Goal: Task Accomplishment & Management: Manage account settings

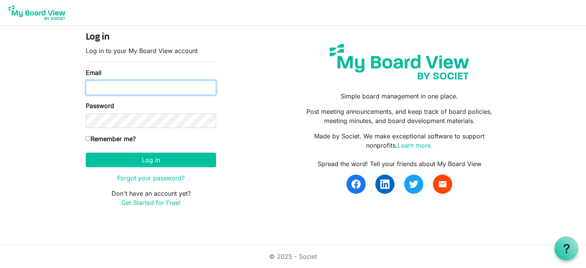
click at [142, 90] on input "Email" at bounding box center [151, 87] width 130 height 15
type input "rajastanley@maharishi.net"
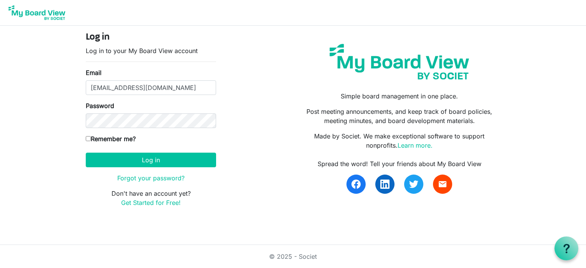
click at [88, 139] on input "Remember me?" at bounding box center [88, 138] width 5 height 5
checkbox input "true"
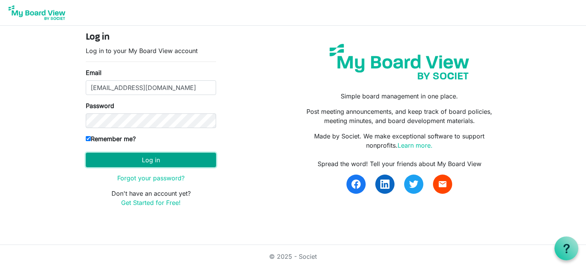
click at [124, 160] on button "Log in" at bounding box center [151, 160] width 130 height 15
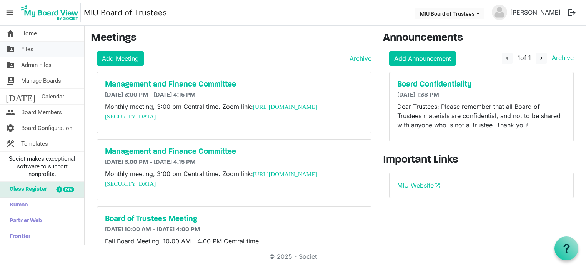
click at [26, 50] on span "Files" at bounding box center [27, 49] width 12 height 15
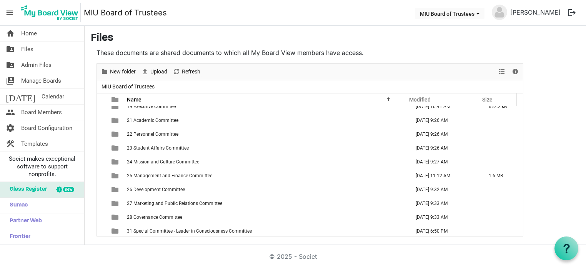
scroll to position [50, 0]
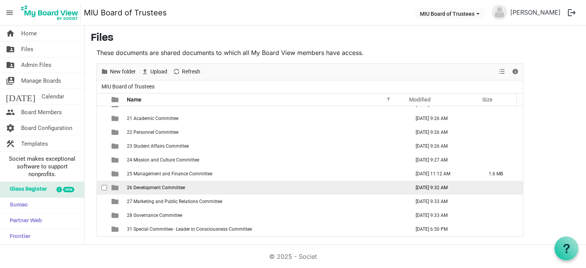
click at [160, 189] on span "26 Development Committee" at bounding box center [156, 187] width 58 height 5
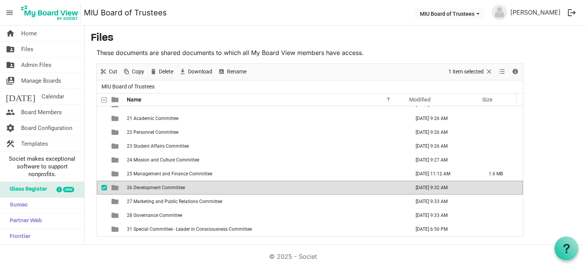
click at [160, 189] on span "26 Development Committee" at bounding box center [156, 187] width 58 height 5
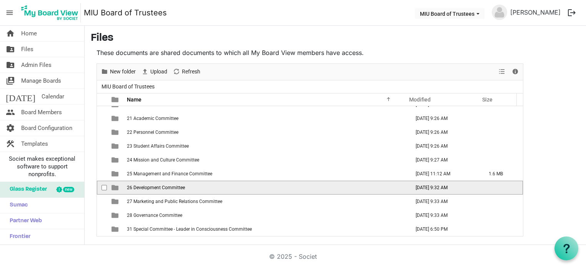
click at [160, 189] on span "26 Development Committee" at bounding box center [156, 187] width 58 height 5
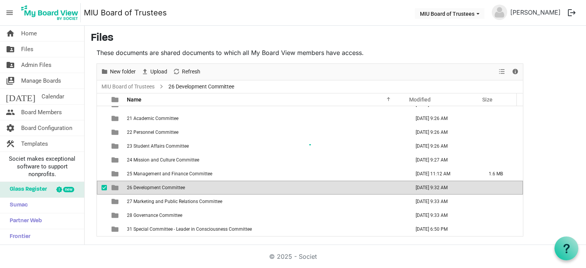
scroll to position [0, 0]
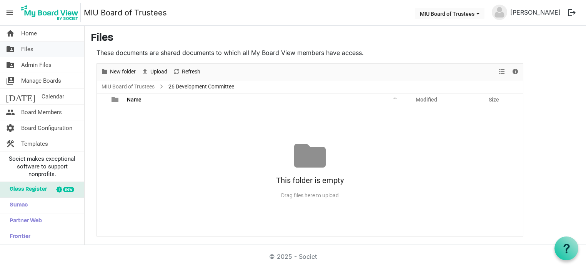
click at [28, 48] on span "Files" at bounding box center [27, 49] width 12 height 15
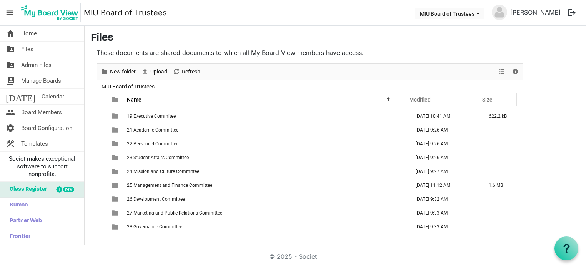
scroll to position [46, 0]
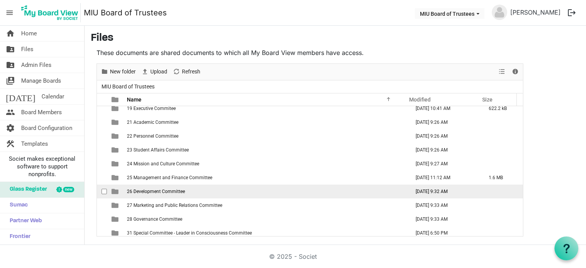
click at [167, 192] on span "26 Development Committee" at bounding box center [156, 191] width 58 height 5
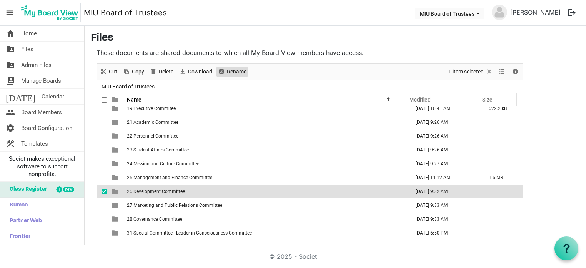
click at [234, 73] on span "Rename" at bounding box center [236, 72] width 21 height 10
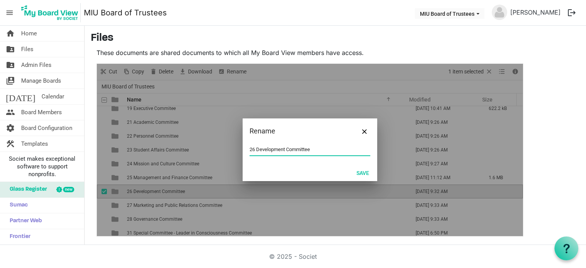
click at [288, 150] on input "26 Development Committee" at bounding box center [310, 150] width 121 height 12
type input "26 Development and Alumni Affairs Committee"
click at [358, 174] on button "Save" at bounding box center [363, 172] width 23 height 11
